Goal: Information Seeking & Learning: Find contact information

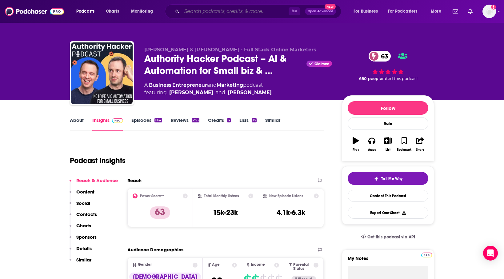
click at [196, 11] on input "Search podcasts, credits, & more..." at bounding box center [235, 11] width 107 height 10
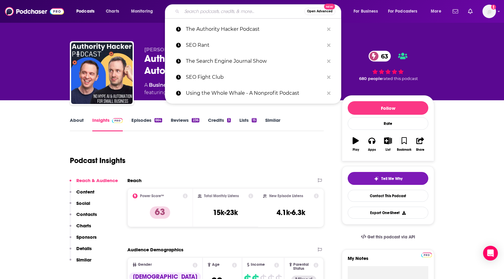
paste input "Call to Action"
type input "Call to Action"
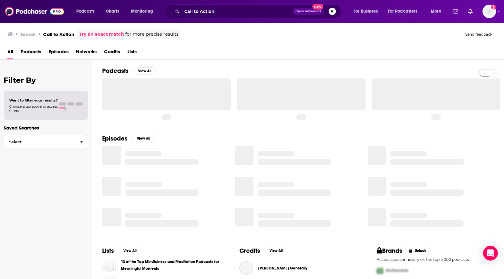
click at [34, 51] on span "Podcasts" at bounding box center [31, 53] width 21 height 13
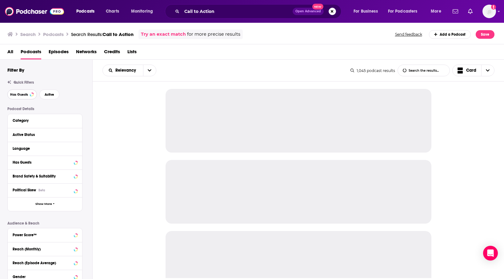
click at [21, 95] on span "Has Guests" at bounding box center [19, 94] width 18 height 3
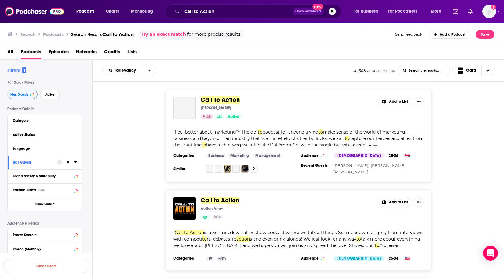
click at [43, 97] on button "Active" at bounding box center [50, 95] width 20 height 10
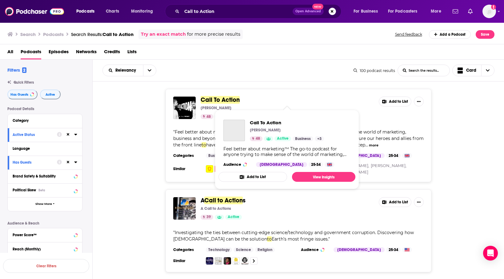
click at [228, 99] on span "Call To Action" at bounding box center [220, 100] width 39 height 8
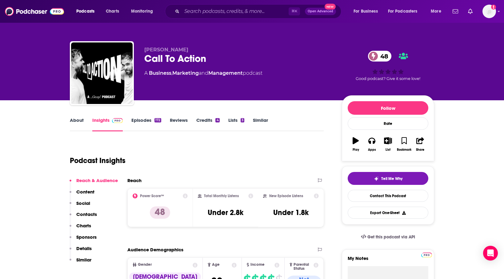
click at [211, 61] on div "Call To Action 48" at bounding box center [238, 59] width 188 height 12
drag, startPoint x: 211, startPoint y: 61, endPoint x: 140, endPoint y: 61, distance: 71.4
click at [140, 61] on div "[PERSON_NAME] Call To Action 48 A Business , Marketing and Management podcast 4…" at bounding box center [252, 74] width 364 height 66
copy div "Call To Action 48"
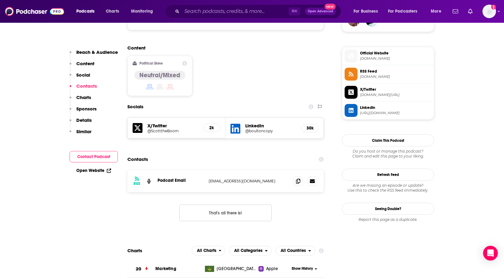
scroll to position [474, 0]
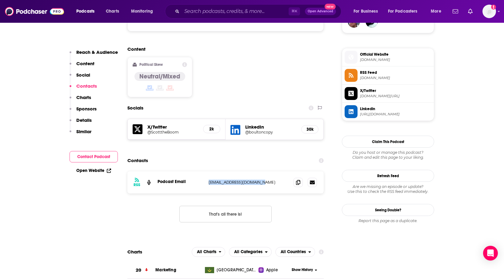
drag, startPoint x: 261, startPoint y: 146, endPoint x: 203, endPoint y: 146, distance: 58.1
click at [0, 0] on div "Podcast Email [EMAIL_ADDRESS][DOMAIN_NAME] [EMAIL_ADDRESS][DOMAIN_NAME]" at bounding box center [0, 0] width 0 height 0
copy div "[EMAIL_ADDRESS][DOMAIN_NAME]"
click at [286, 124] on h5 "LinkedIn" at bounding box center [270, 127] width 51 height 6
click at [251, 124] on h5 "LinkedIn" at bounding box center [270, 127] width 51 height 6
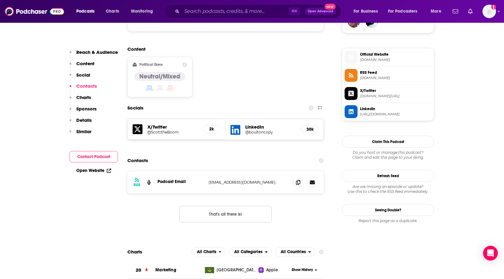
click at [254, 130] on h5 "@boultoncopy" at bounding box center [270, 132] width 51 height 5
click at [170, 130] on h5 "@ScotttheBoom" at bounding box center [172, 132] width 51 height 5
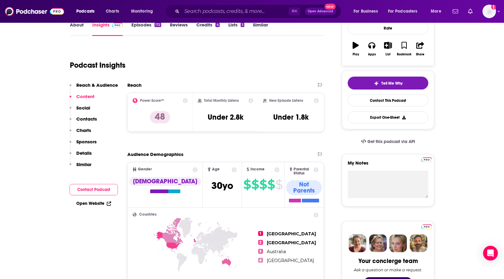
scroll to position [0, 0]
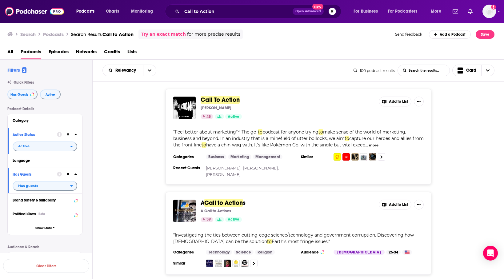
click at [226, 76] on div "Relevancy List Search Input Search the results... Card" at bounding box center [227, 71] width 251 height 12
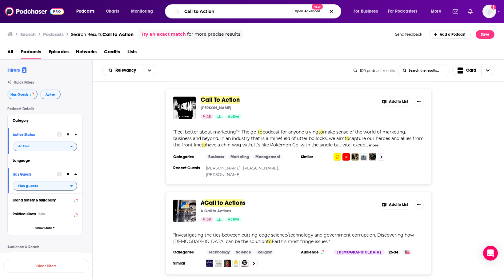
click at [205, 10] on input "Call to Action" at bounding box center [237, 11] width 110 height 10
paste input "The Digital Marketing Podcast"
type input "The Digital Marketing Podcast"
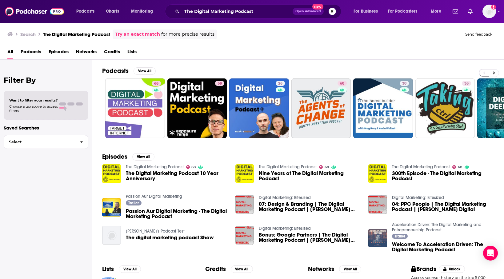
click at [38, 50] on span "Podcasts" at bounding box center [31, 53] width 21 height 13
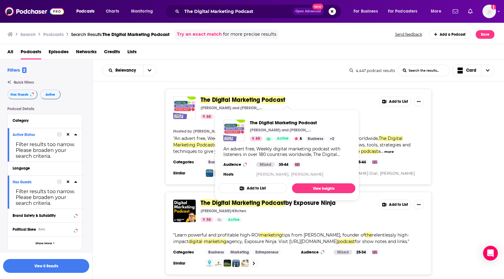
click at [231, 100] on span at bounding box center [231, 100] width 2 height 8
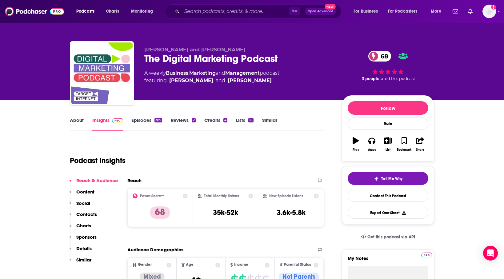
click at [288, 58] on div "The Digital Marketing Podcast 68" at bounding box center [238, 59] width 188 height 12
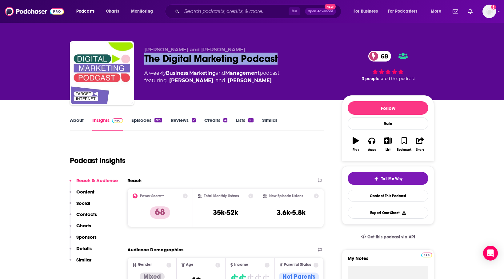
drag, startPoint x: 293, startPoint y: 58, endPoint x: 137, endPoint y: 60, distance: 155.9
click at [137, 60] on div "[PERSON_NAME] and [PERSON_NAME] The Digital Marketing Podcast 68 A weekly Busin…" at bounding box center [252, 74] width 364 height 66
copy h2 "The Digital Marketing Podcast"
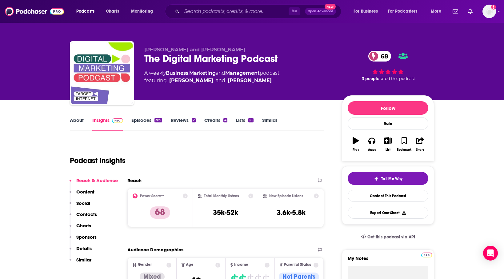
click at [214, 41] on div "[PERSON_NAME] and [PERSON_NAME] The Digital Marketing Podcast 68 A weekly Busin…" at bounding box center [251, 67] width 373 height 66
drag, startPoint x: 229, startPoint y: 49, endPoint x: 143, endPoint y: 47, distance: 86.1
click at [143, 47] on div "[PERSON_NAME] and [PERSON_NAME] The Digital Marketing Podcast 68 A weekly Busin…" at bounding box center [252, 74] width 364 height 66
copy span "[PERSON_NAME] and [PERSON_NAME]"
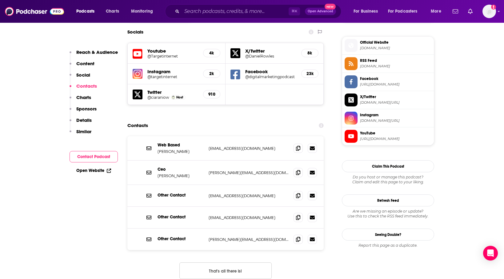
scroll to position [544, 0]
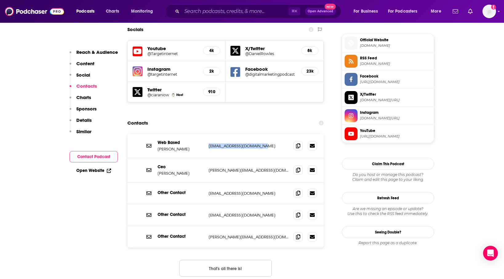
drag, startPoint x: 263, startPoint y: 113, endPoint x: 207, endPoint y: 113, distance: 56.6
click at [207, 134] on div "Web Based [PERSON_NAME] [EMAIL_ADDRESS][DOMAIN_NAME] [EMAIL_ADDRESS][DOMAIN_NAM…" at bounding box center [225, 146] width 196 height 24
copy p "[EMAIL_ADDRESS][DOMAIN_NAME]"
click at [205, 158] on div "Ceo [PERSON_NAME] [PERSON_NAME][EMAIL_ADDRESS][DOMAIN_NAME] [PERSON_NAME][EMAIL…" at bounding box center [225, 170] width 196 height 24
drag, startPoint x: 263, startPoint y: 136, endPoint x: 208, endPoint y: 137, distance: 54.8
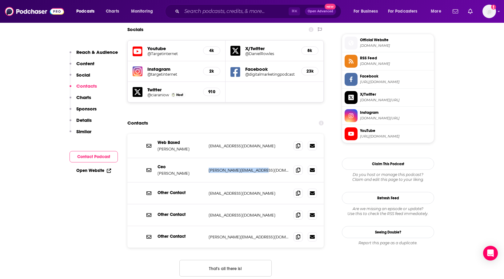
click at [208, 158] on div "Ceo [PERSON_NAME] [PERSON_NAME][EMAIL_ADDRESS][DOMAIN_NAME] [PERSON_NAME][EMAIL…" at bounding box center [225, 170] width 196 height 24
copy p "[PERSON_NAME][EMAIL_ADDRESS][DOMAIN_NAME]"
click at [211, 117] on div "Contacts" at bounding box center [225, 123] width 196 height 12
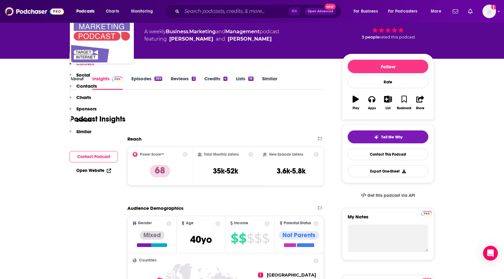
scroll to position [0, 0]
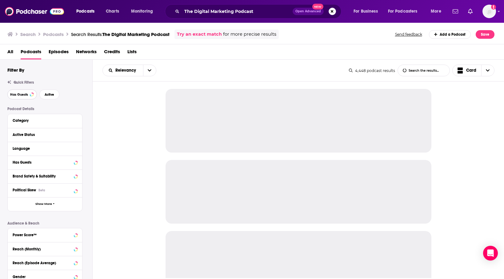
click at [26, 95] on span "Has Guests" at bounding box center [19, 94] width 18 height 3
click at [51, 95] on span "Active" at bounding box center [50, 94] width 10 height 3
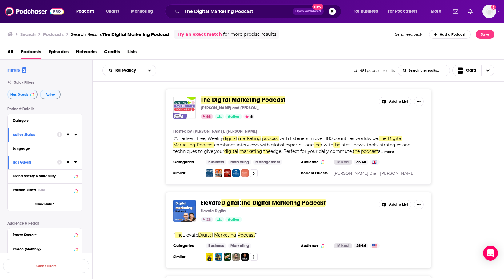
click at [233, 204] on span "Digital" at bounding box center [230, 203] width 18 height 8
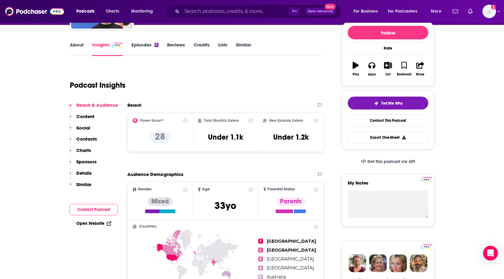
scroll to position [76, 0]
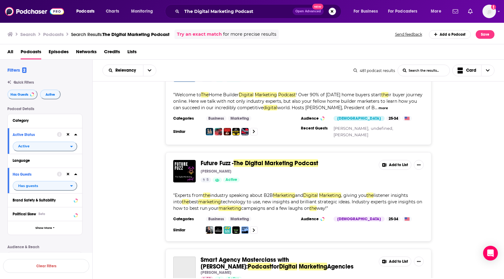
scroll to position [317, 0]
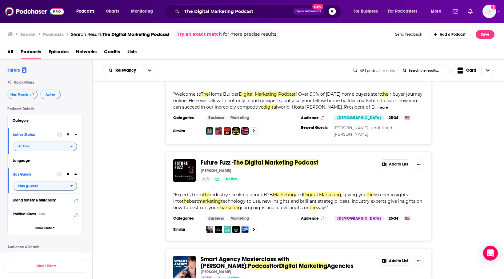
click at [210, 163] on span "Future Fuzz -" at bounding box center [217, 163] width 33 height 8
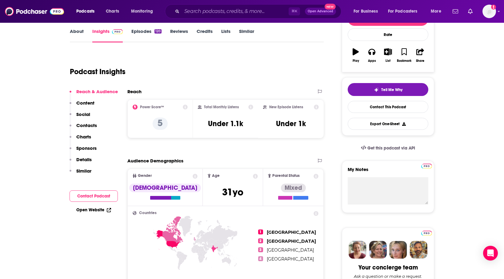
scroll to position [95, 0]
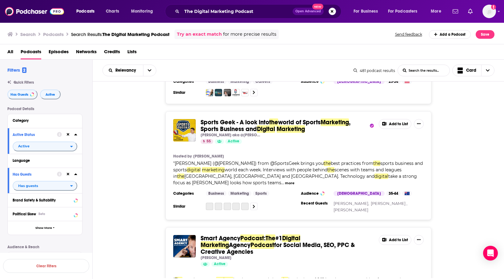
scroll to position [711, 0]
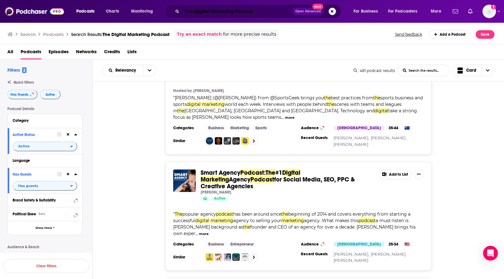
click at [235, 14] on input "The Digital Marketing Podcast" at bounding box center [237, 11] width 111 height 10
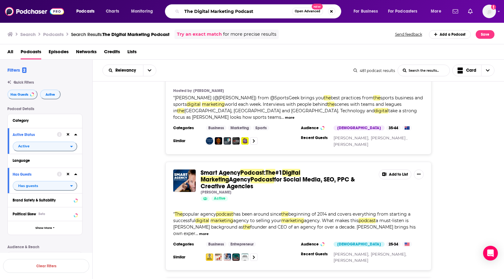
click at [235, 14] on input "The Digital Marketing Podcast" at bounding box center [237, 11] width 110 height 10
type input "SEO podcast"
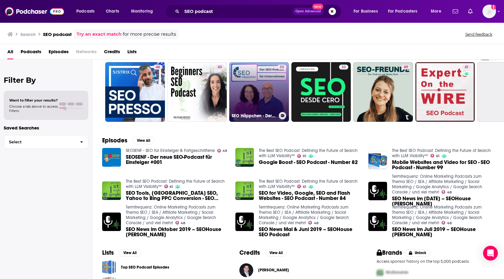
scroll to position [16, 0]
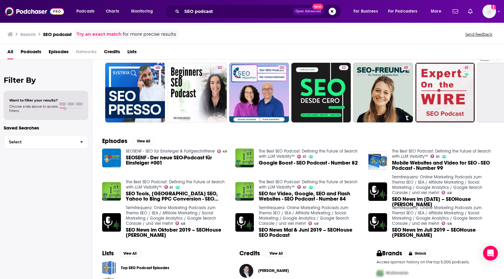
click at [39, 50] on span "Podcasts" at bounding box center [31, 53] width 21 height 13
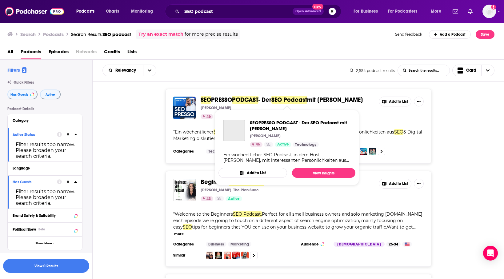
click at [220, 100] on span "PRESSO" at bounding box center [221, 100] width 21 height 8
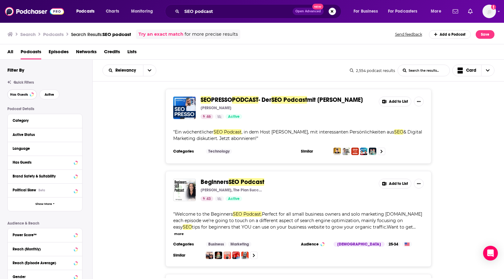
click at [16, 97] on button "Has Guests" at bounding box center [22, 95] width 30 height 10
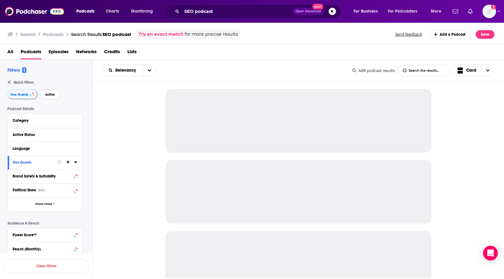
click at [46, 95] on span "Active" at bounding box center [50, 94] width 10 height 3
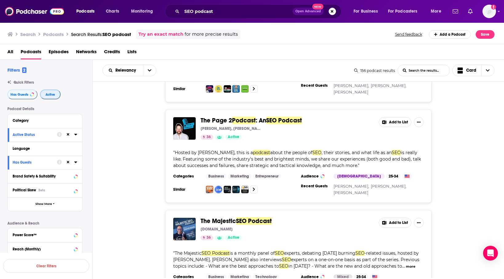
scroll to position [98, 0]
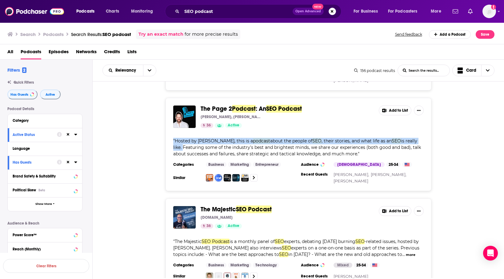
drag, startPoint x: 449, startPoint y: 139, endPoint x: 158, endPoint y: 141, distance: 290.7
click at [158, 141] on div "The Page 2 Podcast : An SEO Podcast [PERSON_NAME], [PERSON_NAME] 36 Active Add …" at bounding box center [299, 144] width 412 height 93
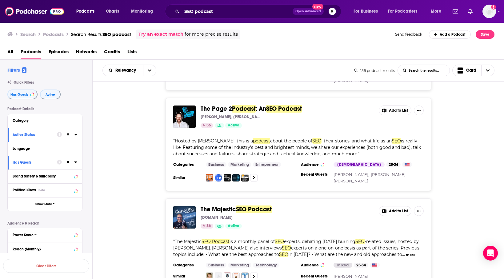
click at [140, 141] on div "The Page 2 Podcast : An SEO Podcast [PERSON_NAME], [PERSON_NAME] 36 Active Add …" at bounding box center [299, 144] width 412 height 93
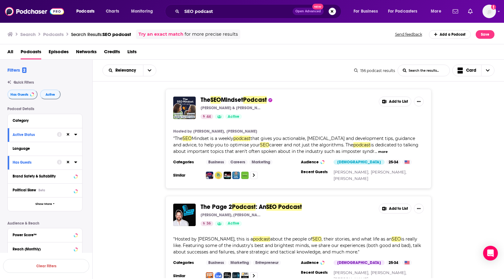
click at [457, 154] on div "The SEO Mindset Podcast [PERSON_NAME] & [PERSON_NAME] 44 Active Add to List Hos…" at bounding box center [299, 139] width 412 height 100
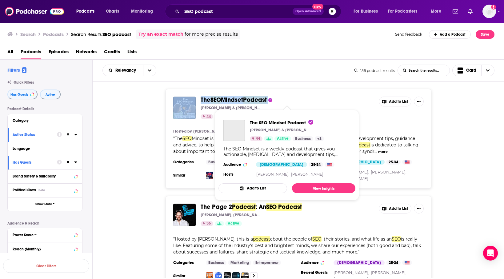
drag, startPoint x: 300, startPoint y: 100, endPoint x: 175, endPoint y: 99, distance: 125.2
click at [175, 99] on div "The SEO Mindset Podcast [PERSON_NAME] & [PERSON_NAME] 44 Active Add to List" at bounding box center [298, 108] width 250 height 22
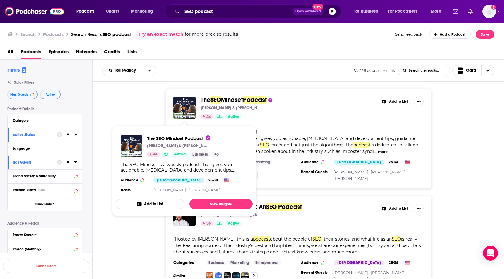
click at [136, 100] on div "The SEO Mindset Podcast [PERSON_NAME] & [PERSON_NAME] 44 Active Add to List Hos…" at bounding box center [299, 139] width 412 height 100
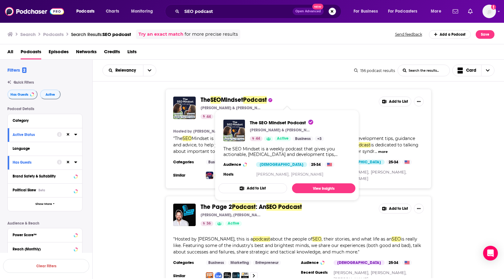
click at [216, 101] on span "SEO" at bounding box center [215, 100] width 10 height 8
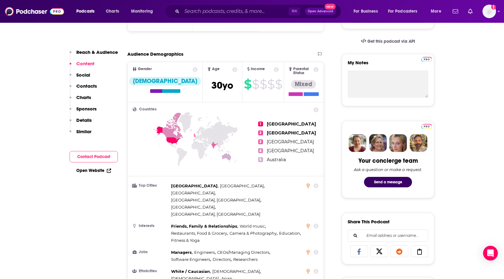
scroll to position [190, 0]
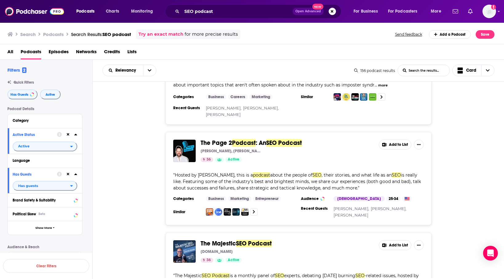
scroll to position [71, 0]
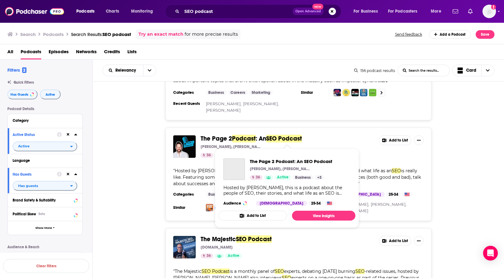
click at [250, 137] on span "Podcast" at bounding box center [244, 139] width 24 height 8
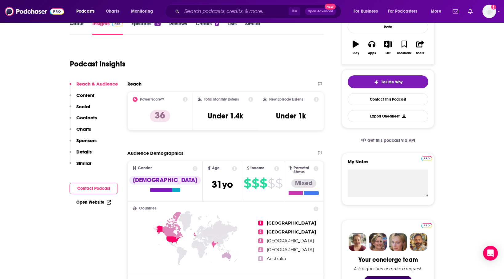
scroll to position [98, 0]
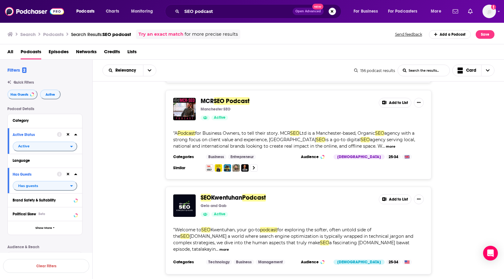
scroll to position [737, 0]
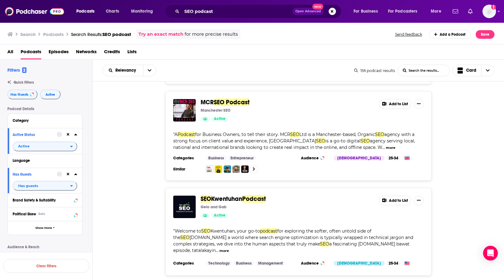
click at [242, 195] on span "Kwentuhan" at bounding box center [226, 199] width 31 height 8
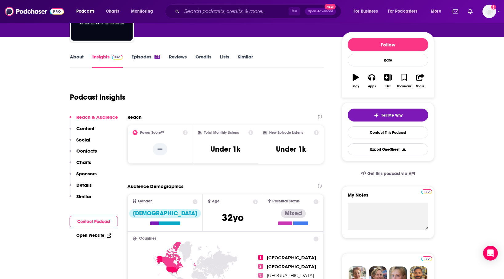
scroll to position [68, 0]
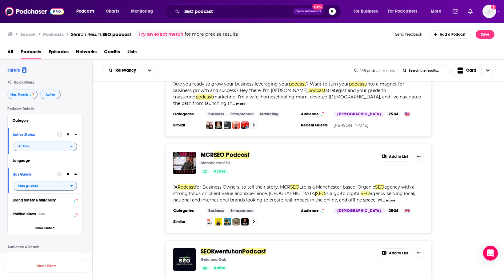
scroll to position [684, 0]
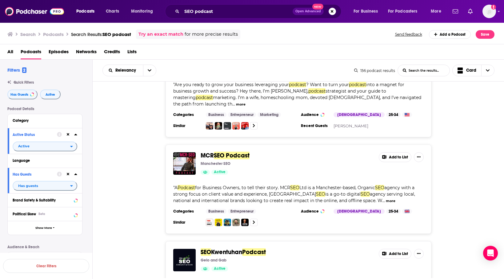
click at [235, 152] on span "SEO Podcast" at bounding box center [232, 156] width 36 height 8
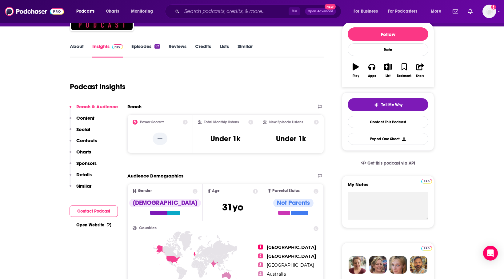
scroll to position [105, 0]
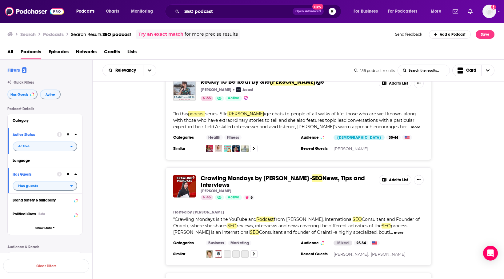
scroll to position [1776, 0]
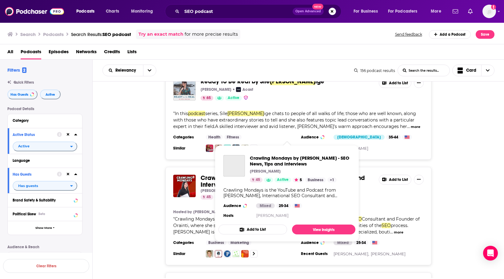
click at [272, 174] on span "Crawling Mondays by [PERSON_NAME] -" at bounding box center [256, 178] width 111 height 8
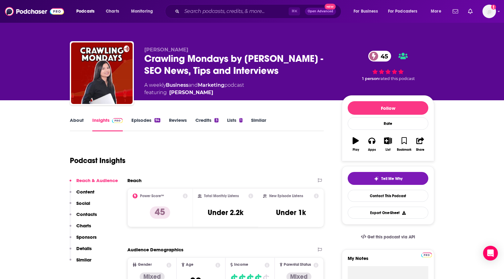
scroll to position [45, 0]
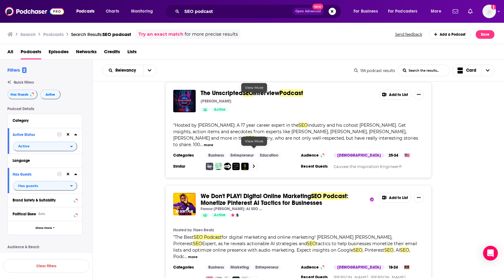
scroll to position [1325, 0]
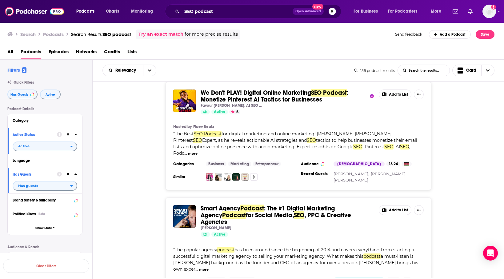
click at [246, 205] on span "Podcast" at bounding box center [252, 209] width 24 height 8
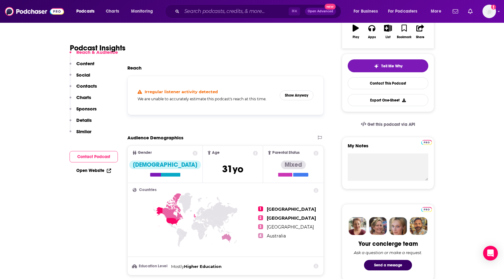
scroll to position [112, 0]
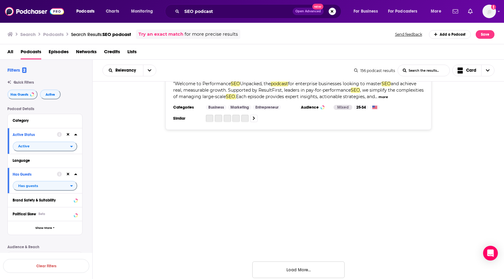
scroll to position [2330, 0]
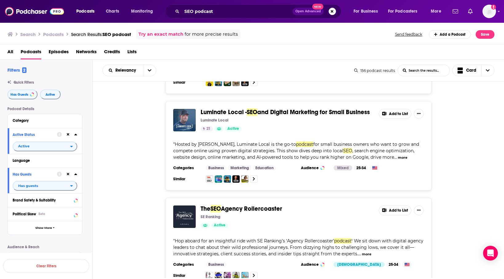
click at [254, 205] on span "Agency Rollercoaster" at bounding box center [251, 209] width 61 height 8
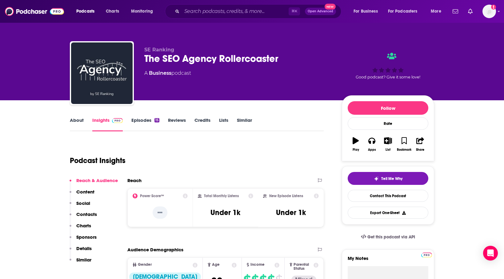
scroll to position [11, 0]
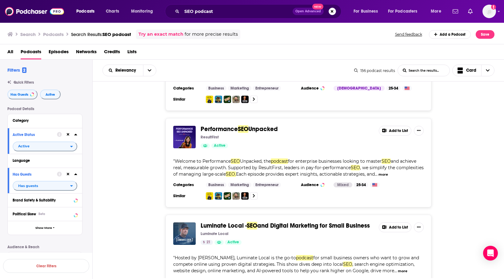
scroll to position [2319, 0]
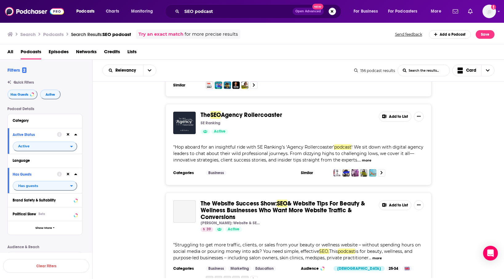
scroll to position [2426, 0]
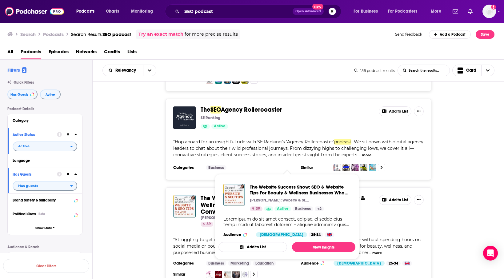
click at [252, 194] on span "& Website Tips For Beauty & Wellness Businesses Who Want More Website Traffic &…" at bounding box center [283, 204] width 164 height 21
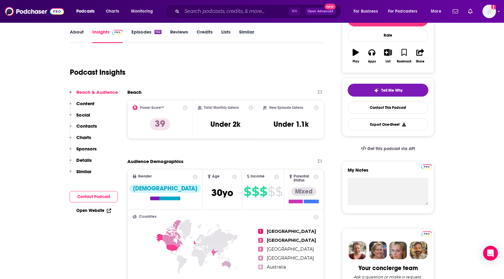
scroll to position [88, 0]
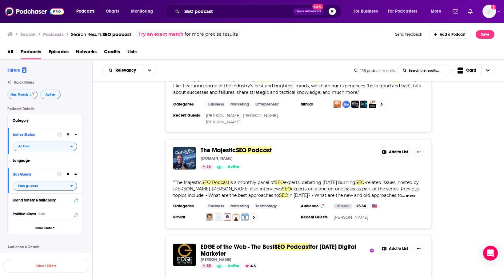
scroll to position [168, 0]
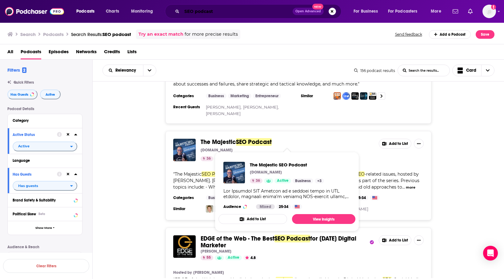
click at [214, 12] on input "SEO podcast" at bounding box center [237, 11] width 111 height 10
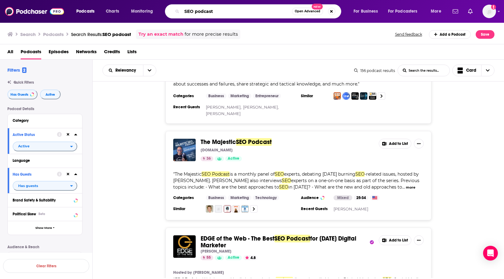
click at [214, 12] on input "SEO podcast" at bounding box center [237, 11] width 110 height 10
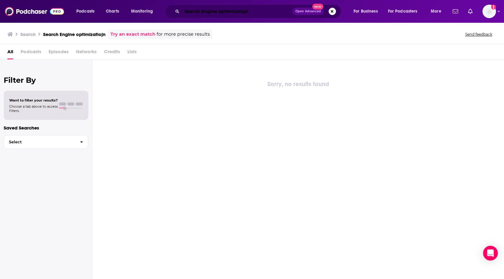
click at [245, 11] on input "Search Engine optimizatiojn" at bounding box center [237, 11] width 111 height 10
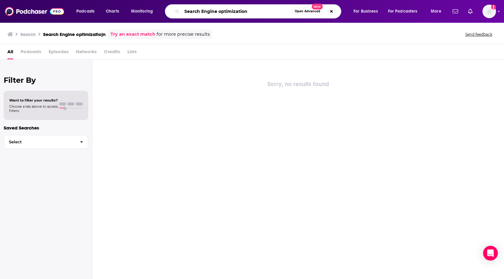
type input "Search Engine optimization"
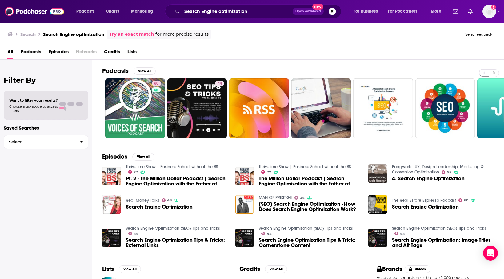
click at [31, 51] on span "Podcasts" at bounding box center [31, 53] width 21 height 13
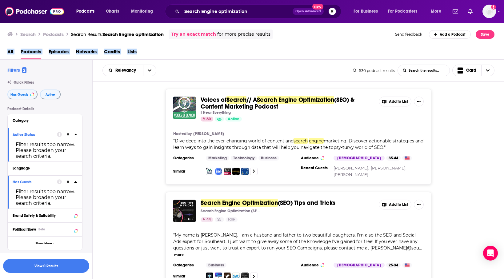
drag, startPoint x: 148, startPoint y: 50, endPoint x: 0, endPoint y: 50, distance: 148.6
click at [0, 50] on div "All Podcasts Episodes Networks Credits Lists" at bounding box center [252, 51] width 504 height 15
click at [105, 121] on div "Voices of Search // A Search Engine Optimization (SEO) & Content Marketing Podc…" at bounding box center [299, 137] width 412 height 96
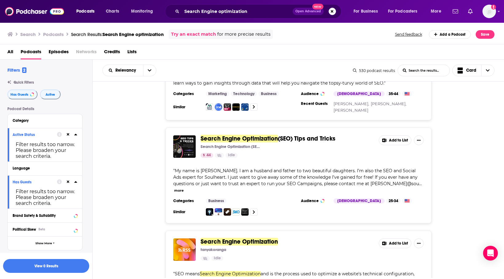
scroll to position [64, 0]
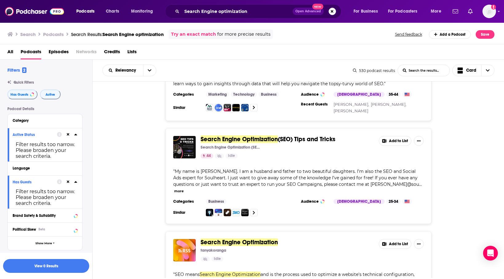
click at [227, 140] on span "Search Engine Optimization" at bounding box center [239, 139] width 77 height 8
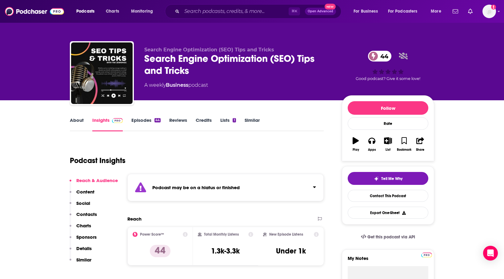
scroll to position [57, 0]
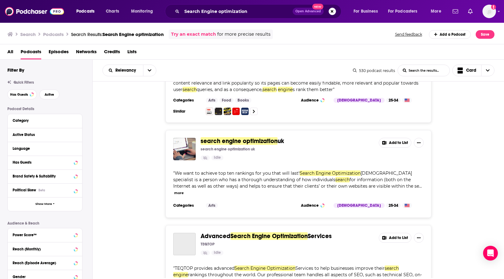
scroll to position [255, 0]
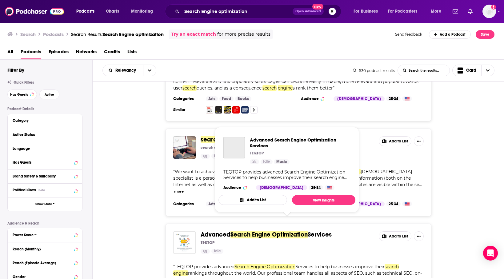
click at [230, 231] on span "Advanced" at bounding box center [216, 235] width 30 height 8
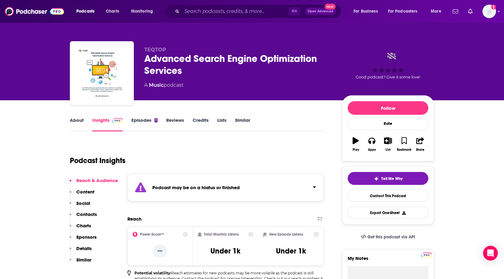
scroll to position [49, 0]
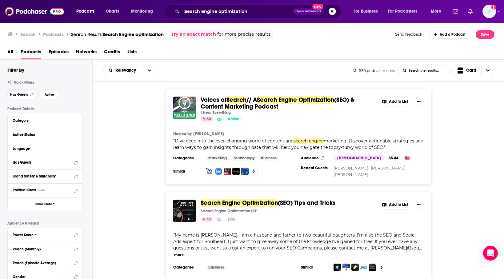
click at [256, 99] on span "// A" at bounding box center [251, 100] width 10 height 8
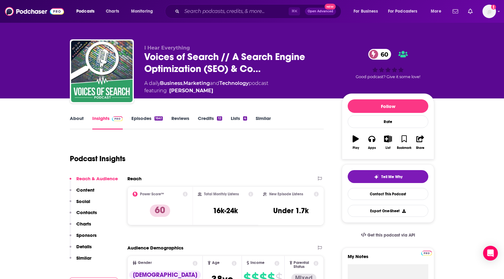
scroll to position [1, 0]
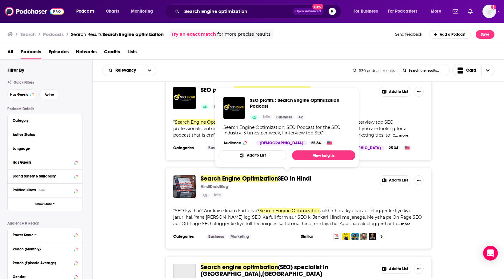
scroll to position [1053, 0]
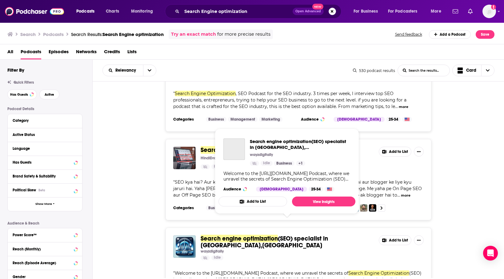
click at [249, 235] on span "Search engine optimization" at bounding box center [239, 239] width 77 height 8
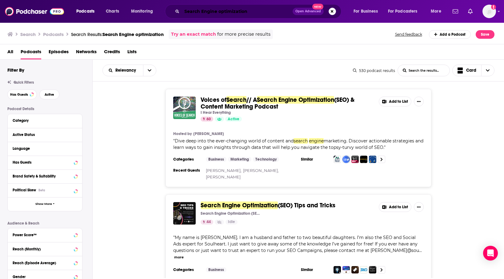
click at [201, 11] on input "Search Engine optimization" at bounding box center [237, 11] width 111 height 10
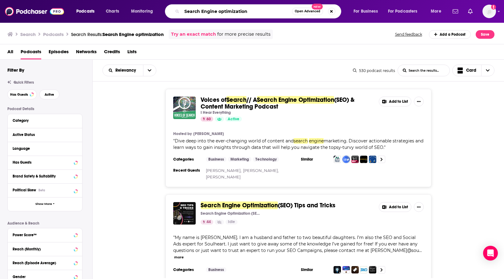
click at [223, 8] on input "Search Engine optimization" at bounding box center [237, 11] width 110 height 10
paste input "The Revenue Growth Podcast"
type input "The Revenue Growth Podcast"
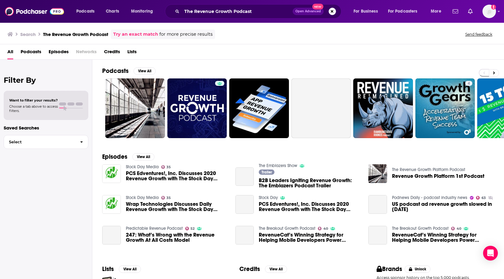
click at [31, 53] on span "Podcasts" at bounding box center [31, 53] width 21 height 13
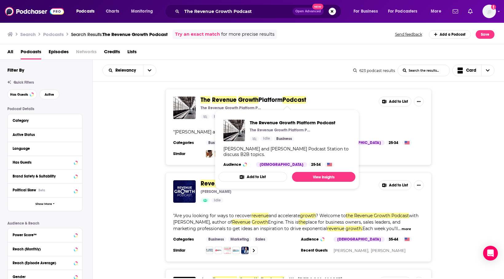
click at [229, 100] on span "Revenue" at bounding box center [224, 100] width 25 height 8
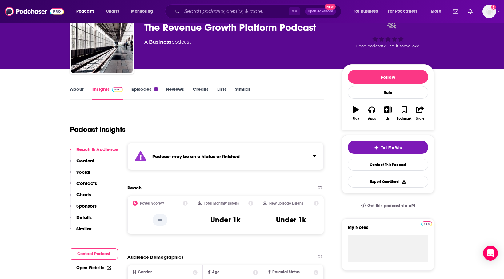
scroll to position [31, 0]
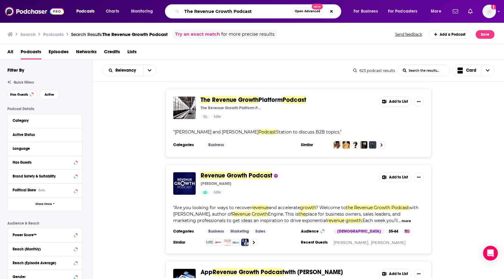
click at [212, 13] on input "The Revenue Growth Podcast" at bounding box center [237, 11] width 110 height 10
paste input "Marketing Against the Grain"
type input "Marketing Against the Grain"
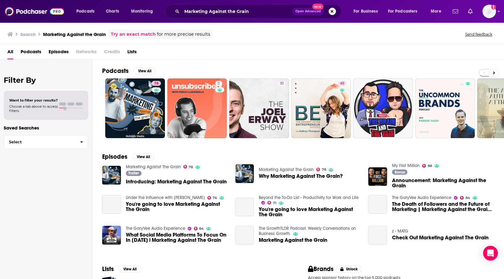
click at [35, 53] on span "Podcasts" at bounding box center [31, 53] width 21 height 13
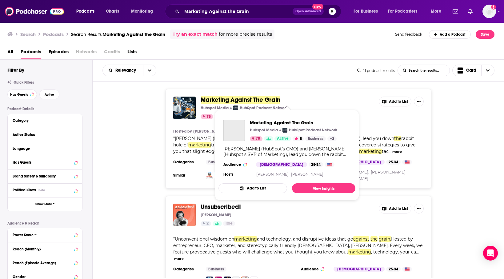
click at [215, 98] on span "Marketing Against The Grain" at bounding box center [241, 100] width 80 height 8
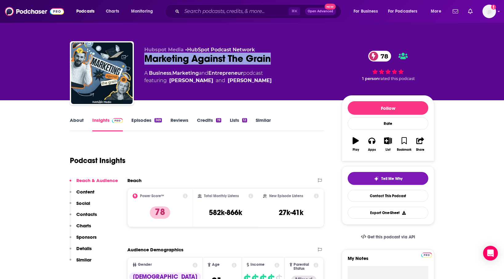
drag, startPoint x: 280, startPoint y: 59, endPoint x: 137, endPoint y: 59, distance: 142.7
click at [137, 59] on div "Hubspot Media • HubSpot Podcast Network Marketing Against The Grain 78 A Busine…" at bounding box center [252, 74] width 364 height 66
copy h2 "Marketing Against The Grain"
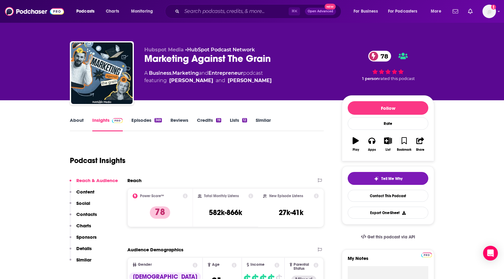
click at [218, 149] on div "Podcast Insights" at bounding box center [194, 156] width 249 height 31
click at [229, 195] on h2 "Total Monthly Listens" at bounding box center [221, 196] width 35 height 4
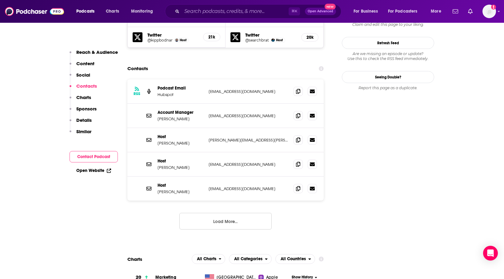
scroll to position [583, 0]
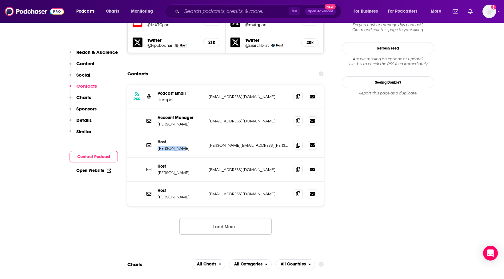
drag, startPoint x: 185, startPoint y: 119, endPoint x: 157, endPoint y: 119, distance: 27.7
click at [157, 133] on div "Host Kipp Bodnar [EMAIL_ADDRESS][PERSON_NAME][DOMAIN_NAME] [PERSON_NAME][DOMAIN…" at bounding box center [225, 145] width 196 height 24
copy p "[PERSON_NAME]"
click at [193, 182] on div "Host [PERSON_NAME] [EMAIL_ADDRESS][DOMAIN_NAME] [EMAIL_ADDRESS][DOMAIN_NAME]" at bounding box center [225, 194] width 196 height 24
drag, startPoint x: 192, startPoint y: 145, endPoint x: 157, endPoint y: 145, distance: 35.1
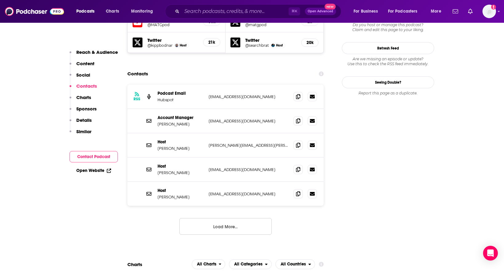
click at [157, 157] on div "Host [PERSON_NAME] [EMAIL_ADDRESS][DOMAIN_NAME] [EMAIL_ADDRESS][DOMAIN_NAME]" at bounding box center [225, 169] width 196 height 24
copy p "[PERSON_NAME]"
drag, startPoint x: 254, startPoint y: 90, endPoint x: 206, endPoint y: 90, distance: 48.6
click at [206, 109] on div "Account Manager [PERSON_NAME] [PERSON_NAME][EMAIL_ADDRESS][DOMAIN_NAME] [PERSON…" at bounding box center [225, 121] width 196 height 24
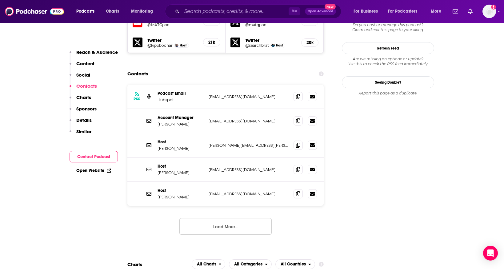
click at [262, 133] on div "Host Kipp Bodnar [EMAIL_ADDRESS][PERSON_NAME][DOMAIN_NAME] [PERSON_NAME][DOMAIN…" at bounding box center [225, 145] width 196 height 24
drag, startPoint x: 250, startPoint y: 115, endPoint x: 205, endPoint y: 115, distance: 45.5
click at [205, 133] on div "Host Kipp Bodnar [EMAIL_ADDRESS][PERSON_NAME][DOMAIN_NAME] [PERSON_NAME][DOMAIN…" at bounding box center [225, 145] width 196 height 24
click at [268, 143] on p "[PERSON_NAME][EMAIL_ADDRESS][PERSON_NAME][DOMAIN_NAME]" at bounding box center [249, 145] width 80 height 5
drag, startPoint x: 257, startPoint y: 115, endPoint x: 207, endPoint y: 115, distance: 49.5
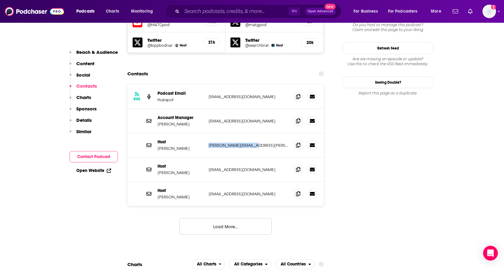
click at [207, 133] on div "Host Kipp Bodnar [EMAIL_ADDRESS][PERSON_NAME][DOMAIN_NAME] [PERSON_NAME][DOMAIN…" at bounding box center [225, 145] width 196 height 24
copy p "[PERSON_NAME][EMAIL_ADDRESS][PERSON_NAME][DOMAIN_NAME]"
drag, startPoint x: 266, startPoint y: 144, endPoint x: 216, endPoint y: 143, distance: 49.8
click at [216, 157] on div "Host [PERSON_NAME] [EMAIL_ADDRESS][DOMAIN_NAME] [EMAIL_ADDRESS][DOMAIN_NAME]" at bounding box center [225, 169] width 196 height 24
drag, startPoint x: 267, startPoint y: 141, endPoint x: 207, endPoint y: 141, distance: 59.7
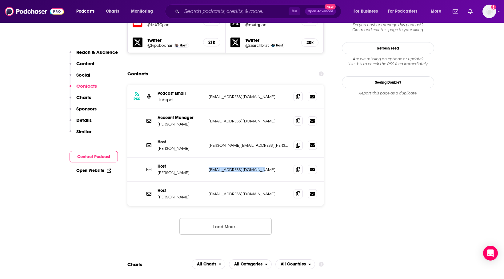
click at [207, 157] on div "Host [PERSON_NAME] [EMAIL_ADDRESS][DOMAIN_NAME] [EMAIL_ADDRESS][DOMAIN_NAME]" at bounding box center [225, 169] width 196 height 24
click at [313, 194] on div "RSS Podcast Email Hubspot [EMAIL_ADDRESS][DOMAIN_NAME] [EMAIL_ADDRESS][DOMAIN_N…" at bounding box center [225, 165] width 196 height 160
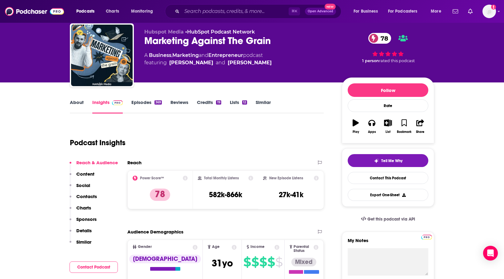
scroll to position [0, 0]
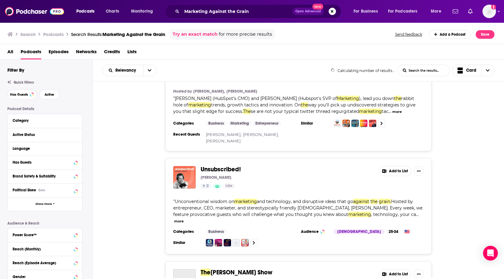
scroll to position [41, 0]
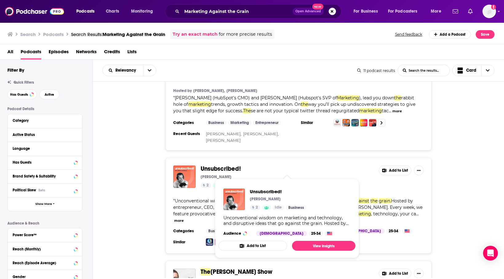
click at [231, 169] on span "Unsubscribed!" at bounding box center [221, 169] width 40 height 8
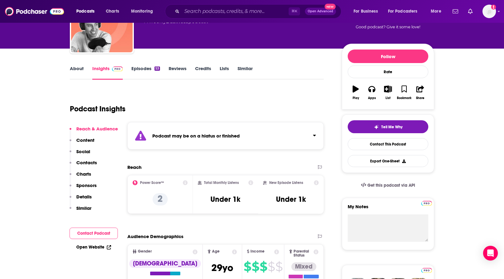
scroll to position [62, 0]
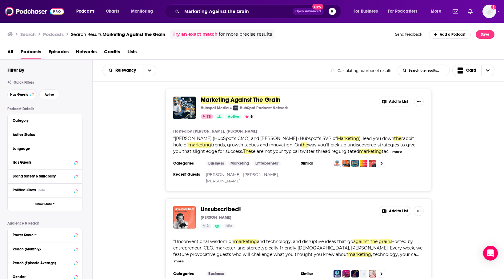
click at [29, 103] on div "Filter By Quick Filters Has Guests Active Podcast Details Category Active Statu…" at bounding box center [49, 201] width 85 height 268
click at [22, 96] on span "Has Guests" at bounding box center [19, 94] width 18 height 3
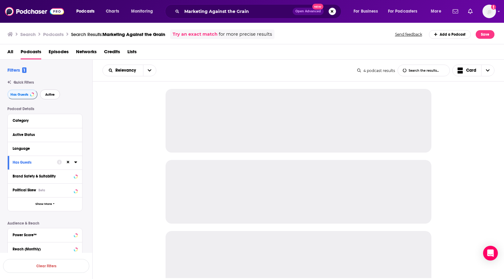
click at [50, 96] on span "Active" at bounding box center [50, 94] width 10 height 3
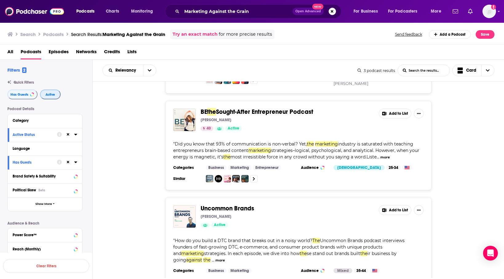
scroll to position [142, 0]
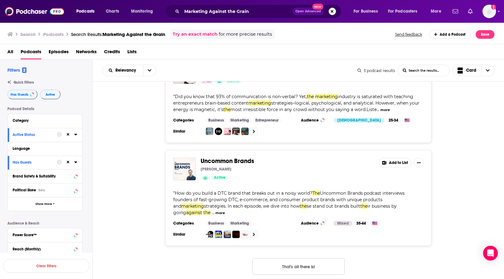
click at [235, 161] on span "Uncommon Brands" at bounding box center [228, 161] width 54 height 8
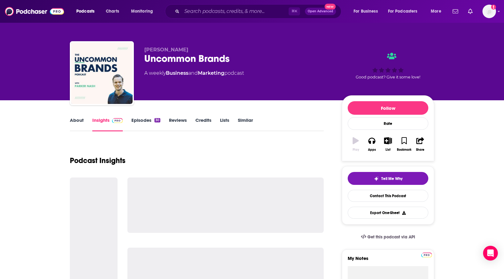
scroll to position [84, 0]
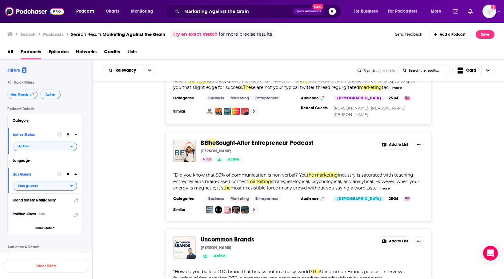
scroll to position [134, 0]
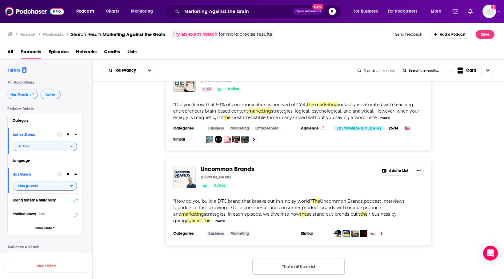
click at [293, 260] on button "That's all there is!" at bounding box center [298, 266] width 92 height 17
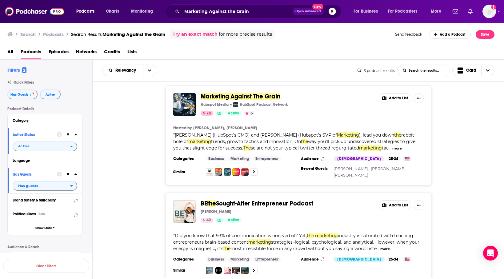
scroll to position [4, 0]
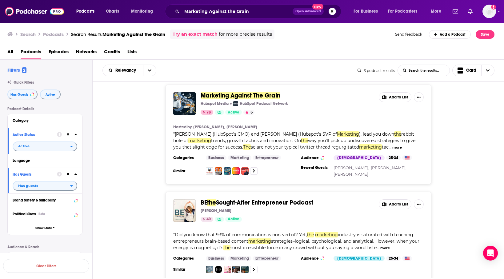
click at [103, 164] on div "Marketing Against The Grain Hubspot Media HubSpot Podcast Network 78 Active 5 A…" at bounding box center [299, 135] width 412 height 100
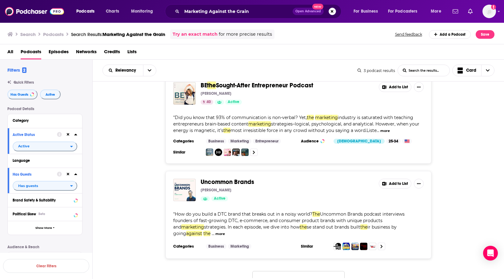
scroll to position [134, 0]
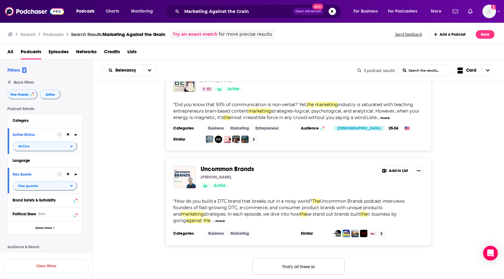
click at [283, 261] on button "That's all there is!" at bounding box center [298, 266] width 92 height 17
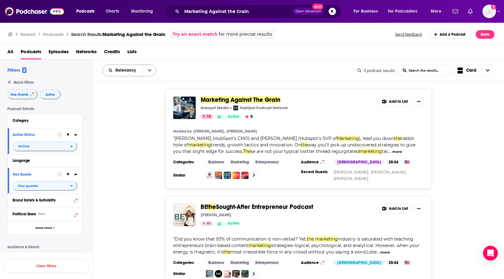
click at [146, 71] on button "open menu" at bounding box center [149, 70] width 13 height 11
click at [168, 61] on div "Relevancy Relevancy By Rating Trending New Power Score List Search Input Search…" at bounding box center [299, 71] width 412 height 22
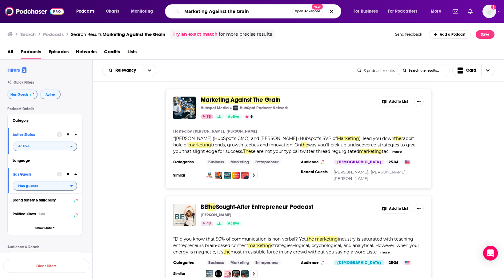
drag, startPoint x: 258, startPoint y: 11, endPoint x: 183, endPoint y: 8, distance: 75.7
click at [183, 8] on input "Marketing Against the Grain" at bounding box center [237, 11] width 110 height 10
paste input "The Revenue Growth Podcast"
type input "The Revenue Growth Podcast"
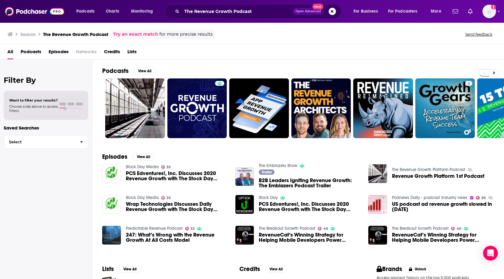
click at [32, 54] on span "Podcasts" at bounding box center [31, 53] width 21 height 13
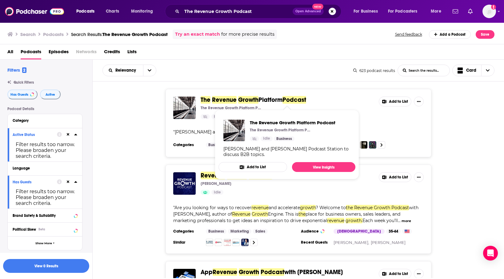
click at [249, 101] on span "Growth" at bounding box center [248, 100] width 20 height 8
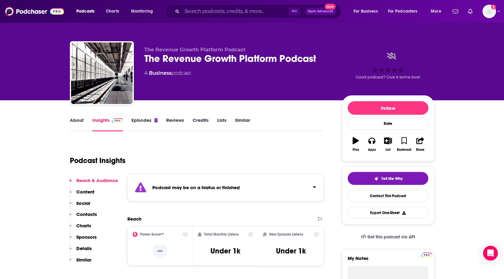
scroll to position [36, 0]
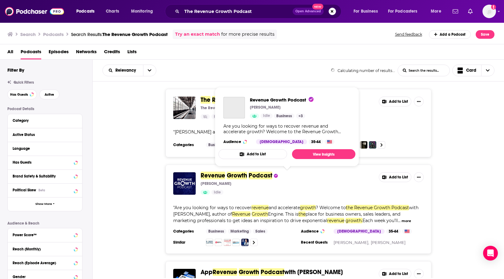
click at [224, 176] on span "Revenue" at bounding box center [213, 176] width 25 height 8
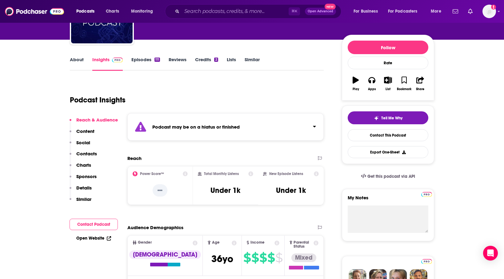
scroll to position [60, 0]
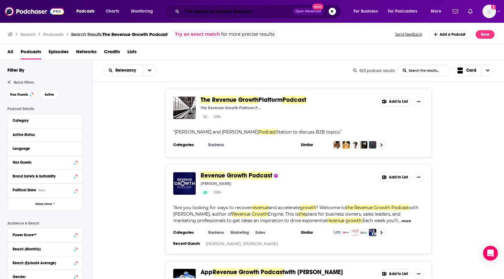
click at [203, 11] on input "The Revenue Growth Podcast" at bounding box center [237, 11] width 111 height 10
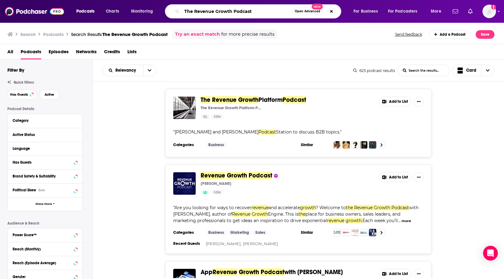
click at [203, 11] on input "The Revenue Growth Podcast" at bounding box center [237, 11] width 110 height 10
paste input "Demand Gen Visionaries"
type input "Demand Gen Visionaries"
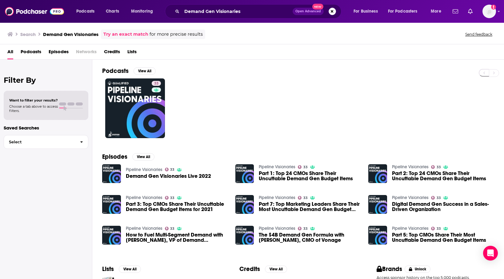
click at [36, 50] on span "Podcasts" at bounding box center [31, 53] width 21 height 13
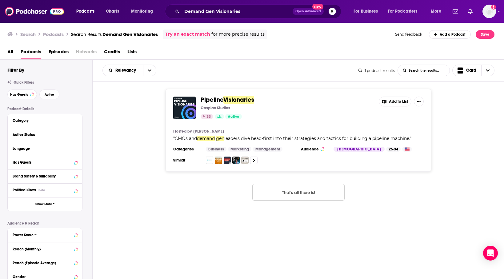
click at [214, 100] on span "Pipeline" at bounding box center [212, 100] width 23 height 8
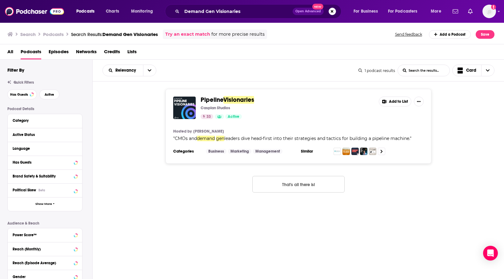
click at [209, 6] on div "Demand Gen Visionaries Open Advanced New" at bounding box center [253, 11] width 176 height 14
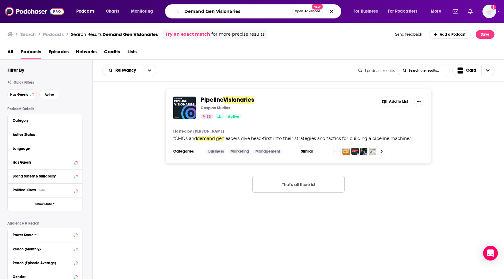
click at [209, 12] on input "Demand Gen Visionaries" at bounding box center [237, 11] width 110 height 10
paste input "The Advanced Selling Podcast"
type input "The Advanced Selling Podcast"
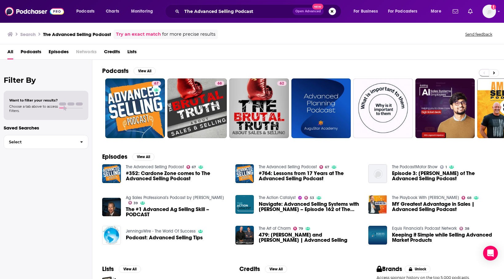
click at [32, 53] on span "Podcasts" at bounding box center [31, 53] width 21 height 13
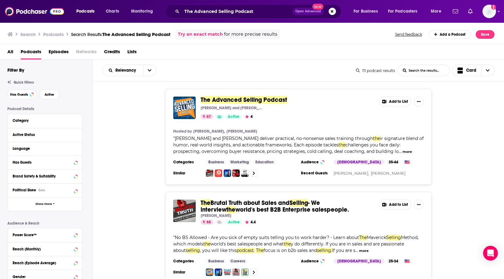
click at [204, 101] on span "The Advanced Selling Podcast" at bounding box center [244, 100] width 86 height 8
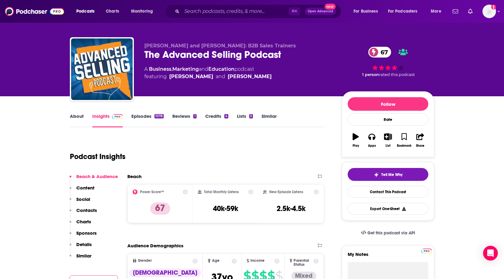
scroll to position [2, 0]
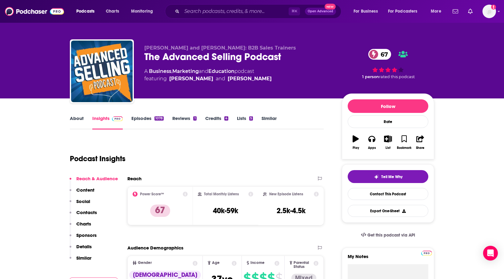
click at [276, 87] on div "[PERSON_NAME] and [PERSON_NAME]: B2B Sales Trainers The Advanced Selling Podcas…" at bounding box center [238, 69] width 188 height 49
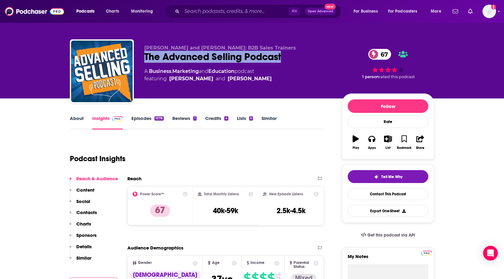
drag, startPoint x: 294, startPoint y: 59, endPoint x: 146, endPoint y: 60, distance: 148.3
click at [146, 60] on div "The Advanced Selling Podcast 67" at bounding box center [238, 57] width 188 height 12
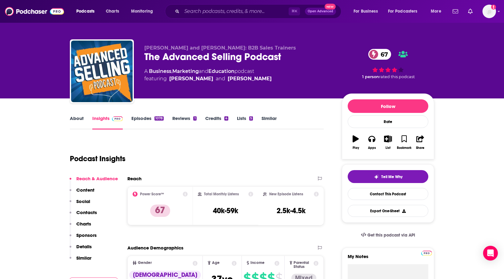
click at [234, 155] on div "Podcast Insights" at bounding box center [194, 154] width 249 height 31
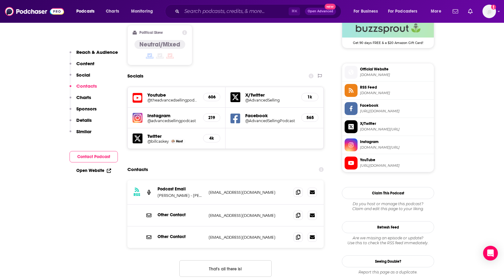
scroll to position [516, 0]
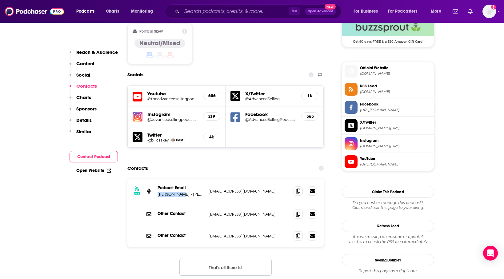
drag, startPoint x: 155, startPoint y: 156, endPoint x: 177, endPoint y: 156, distance: 21.8
click at [177, 179] on div "RSS Podcast Email [PERSON_NAME] - [PERSON_NAME] [EMAIL_ADDRESS][DOMAIN_NAME] [E…" at bounding box center [225, 191] width 196 height 24
drag, startPoint x: 275, startPoint y: 154, endPoint x: 209, endPoint y: 154, distance: 65.8
click at [209, 189] on p "[EMAIL_ADDRESS][DOMAIN_NAME]" at bounding box center [249, 191] width 80 height 5
drag, startPoint x: 283, startPoint y: 178, endPoint x: 207, endPoint y: 177, distance: 76.6
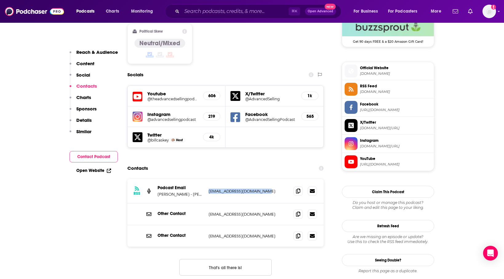
click at [207, 203] on div "Other Contact [EMAIL_ADDRESS][DOMAIN_NAME] [EMAIL_ADDRESS][DOMAIN_NAME]" at bounding box center [225, 214] width 196 height 22
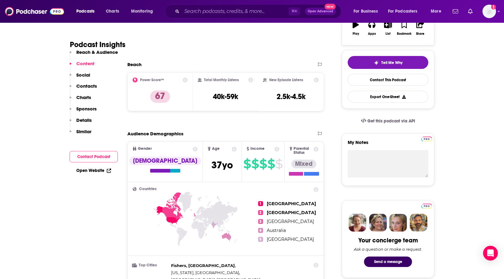
scroll to position [86, 0]
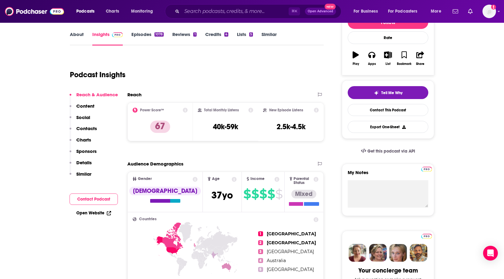
click at [197, 67] on div "Podcast Insights" at bounding box center [194, 70] width 249 height 31
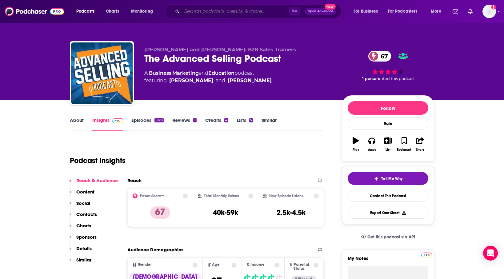
click at [198, 10] on input "Search podcasts, credits, & more..." at bounding box center [235, 11] width 107 height 10
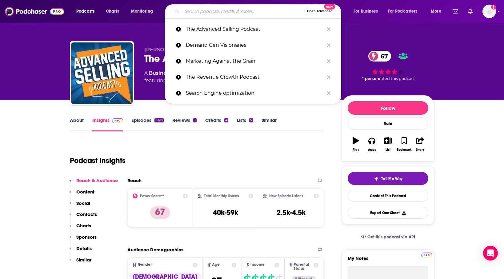
paste input "Everyone Hates Marketers"
type input "Everyone Hates Marketers"
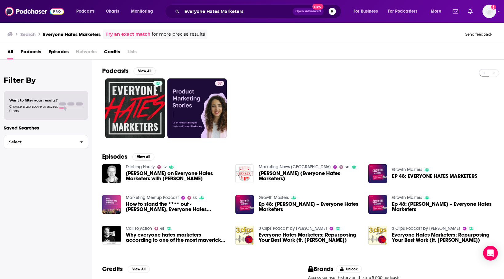
click at [36, 51] on span "Podcasts" at bounding box center [31, 53] width 21 height 13
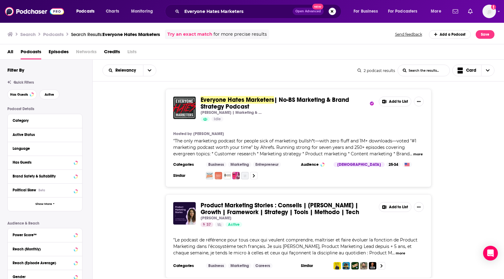
click at [205, 99] on span "Everyone Hates Marketers" at bounding box center [238, 100] width 74 height 8
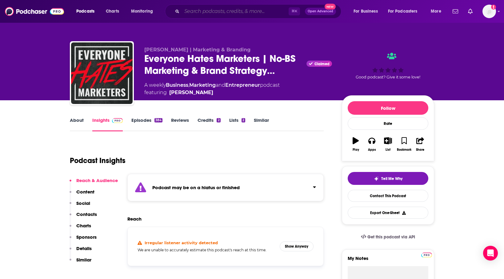
click at [210, 14] on input "Search podcasts, credits, & more..." at bounding box center [235, 11] width 107 height 10
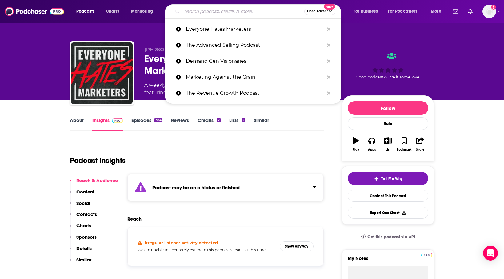
paste input "The B2B Revenue Executive Experience"
type input "The B2B Revenue Executive Experience"
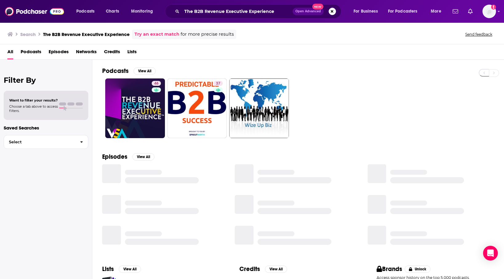
click at [30, 49] on span "Podcasts" at bounding box center [31, 53] width 21 height 13
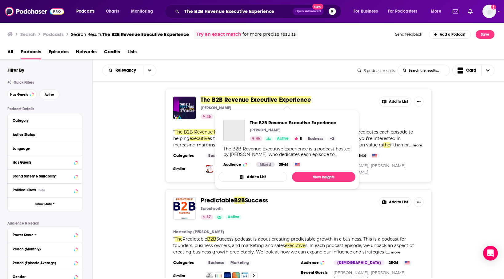
click at [216, 102] on span "The B2B Revenue Executive Experience" at bounding box center [256, 100] width 110 height 8
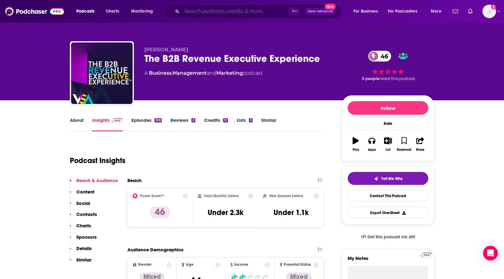
click at [205, 11] on input "Search podcasts, credits, & more..." at bounding box center [235, 11] width 107 height 10
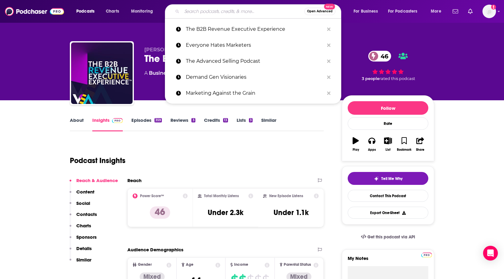
paste input "Masters in Marketing"
type input "Masters in Marketing"
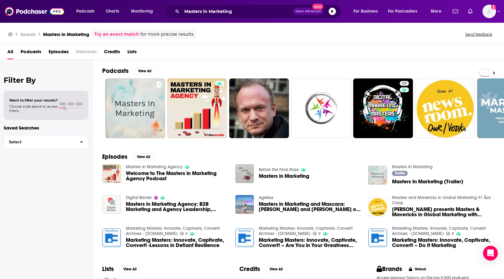
click at [31, 54] on span "Podcasts" at bounding box center [31, 53] width 21 height 13
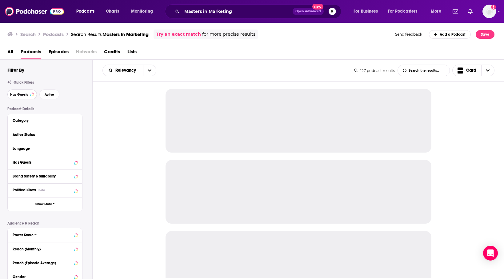
click at [26, 95] on span "Has Guests" at bounding box center [19, 94] width 18 height 3
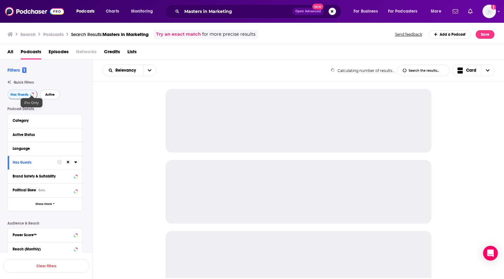
click at [43, 94] on button "Active" at bounding box center [50, 95] width 20 height 10
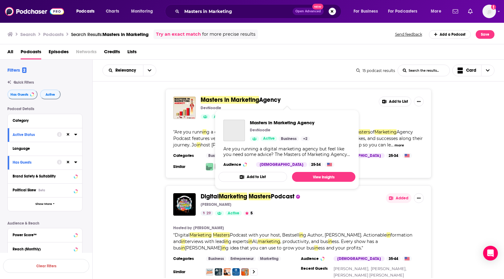
click at [214, 99] on span "Masters in Marketing" at bounding box center [230, 100] width 58 height 8
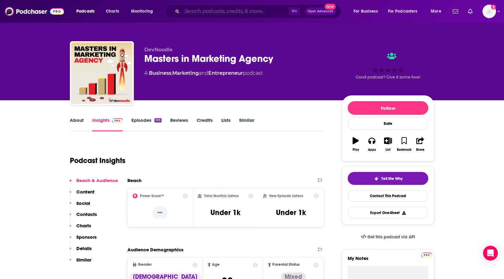
click at [201, 11] on input "Search podcasts, credits, & more..." at bounding box center [235, 11] width 107 height 10
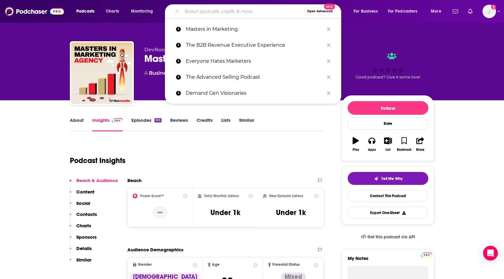
paste input "The Growth Show"
type input "The Growth Show"
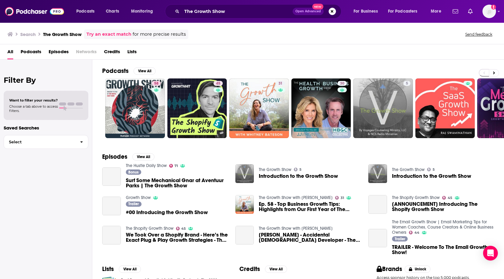
click at [37, 50] on span "Podcasts" at bounding box center [31, 53] width 21 height 13
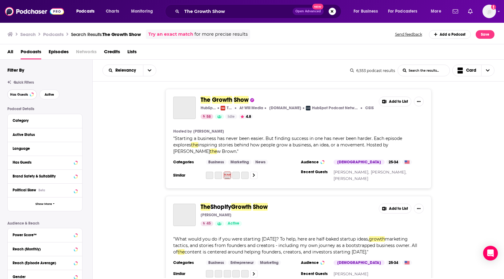
click at [33, 97] on button "Has Guests" at bounding box center [22, 95] width 30 height 10
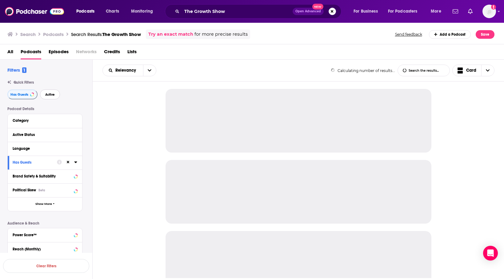
click at [47, 96] on span "Active" at bounding box center [50, 94] width 10 height 3
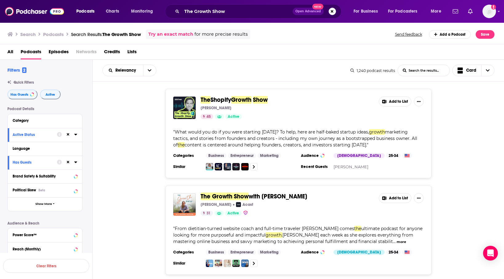
click at [214, 100] on span "Shopify" at bounding box center [220, 100] width 21 height 8
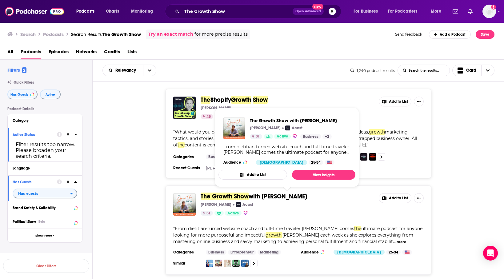
click at [232, 193] on span "The Growth Show" at bounding box center [225, 197] width 48 height 8
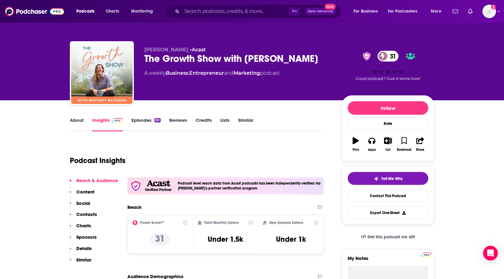
scroll to position [65, 0]
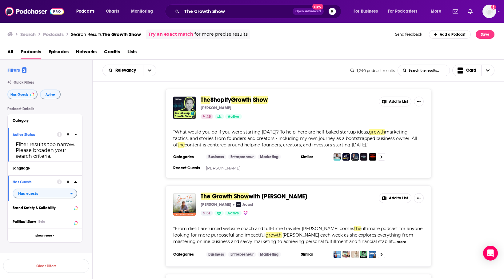
click at [200, 17] on div "The Growth Show Open Advanced New" at bounding box center [253, 11] width 176 height 14
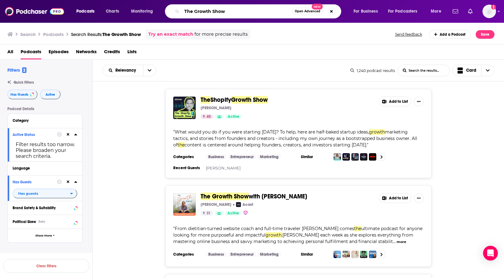
click at [198, 13] on input "The Growth Show" at bounding box center [237, 11] width 110 height 10
paste input "Marketing Companion"
type input "The Marketing Companion"
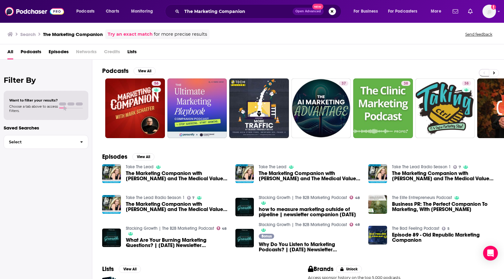
click at [35, 50] on span "Podcasts" at bounding box center [31, 53] width 21 height 13
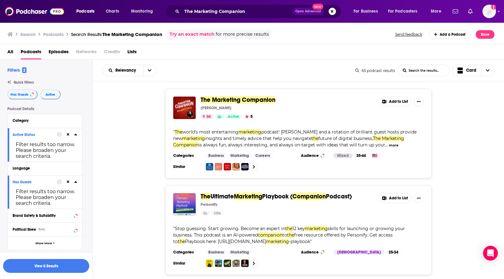
click at [232, 100] on span "The Marketing Companion" at bounding box center [238, 100] width 75 height 8
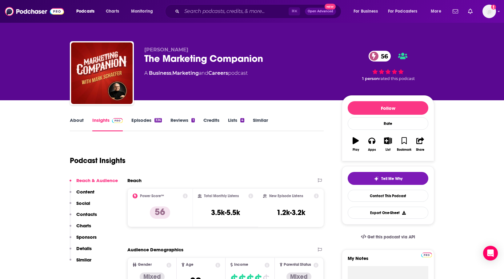
click at [251, 56] on div "The Marketing Companion 56" at bounding box center [238, 59] width 188 height 12
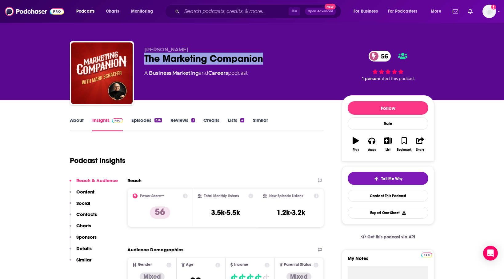
drag, startPoint x: 275, startPoint y: 56, endPoint x: 141, endPoint y: 58, distance: 133.8
click at [141, 58] on div "Mark Schaefer The Marketing Companion 56 A Business , Marketing and Careers pod…" at bounding box center [252, 74] width 364 height 66
copy h2 "The Marketing Companion"
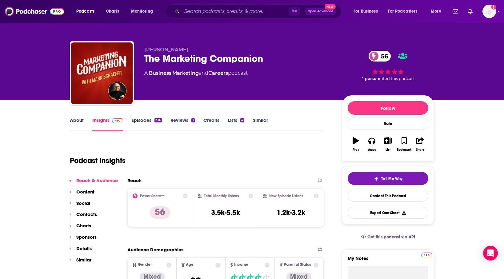
click at [191, 52] on p "[PERSON_NAME]" at bounding box center [238, 50] width 188 height 6
drag, startPoint x: 187, startPoint y: 46, endPoint x: 186, endPoint y: 50, distance: 3.4
click at [186, 50] on div "Mark Schaefer The Marketing Companion 56 A Business , Marketing and Careers pod…" at bounding box center [252, 74] width 364 height 66
copy span "[PERSON_NAME]"
click at [251, 155] on div "Podcast Insights" at bounding box center [194, 156] width 249 height 31
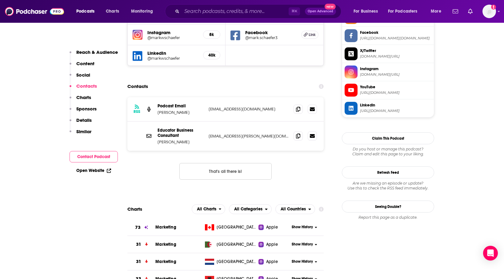
scroll to position [587, 0]
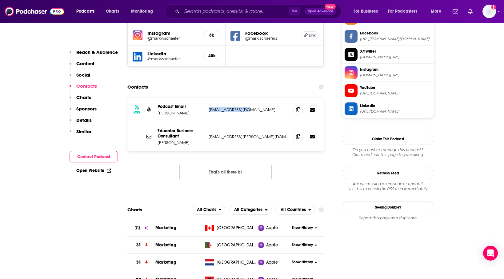
drag, startPoint x: 251, startPoint y: 81, endPoint x: 210, endPoint y: 82, distance: 41.2
click at [210, 107] on p "[EMAIL_ADDRESS][DOMAIN_NAME]" at bounding box center [249, 109] width 80 height 5
copy p "[EMAIL_ADDRESS][DOMAIN_NAME]"
click at [278, 134] on p "[EMAIL_ADDRESS][PERSON_NAME][DOMAIN_NAME]" at bounding box center [249, 136] width 80 height 5
drag, startPoint x: 280, startPoint y: 109, endPoint x: 210, endPoint y: 108, distance: 69.8
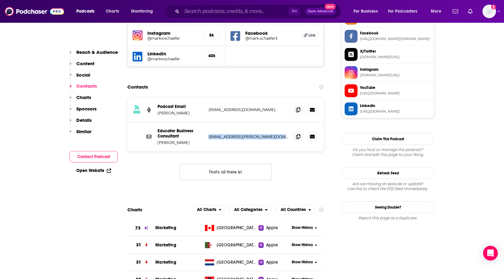
click at [210, 134] on p "[EMAIL_ADDRESS][PERSON_NAME][DOMAIN_NAME]" at bounding box center [249, 136] width 80 height 5
copy p "[EMAIL_ADDRESS][PERSON_NAME][DOMAIN_NAME]"
click at [235, 81] on div "Contacts" at bounding box center [225, 87] width 196 height 12
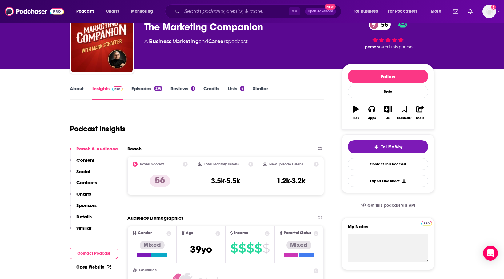
scroll to position [32, 0]
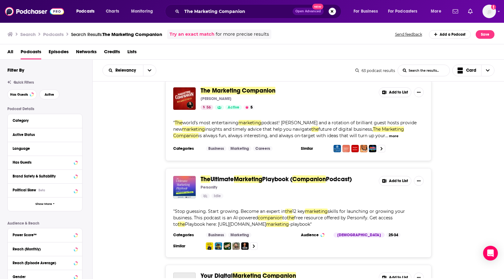
scroll to position [9, 0]
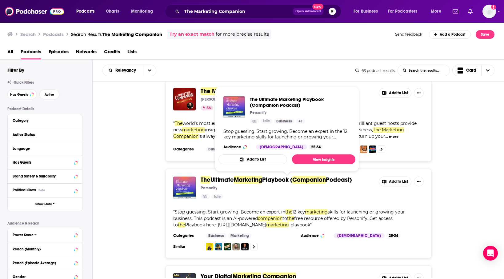
click at [245, 179] on span "Marketing" at bounding box center [248, 180] width 28 height 8
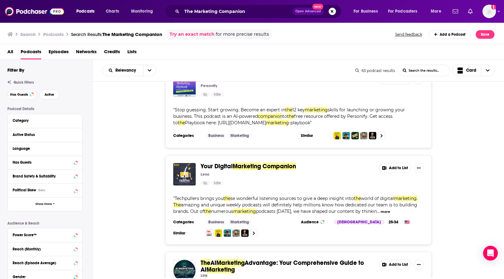
scroll to position [114, 0]
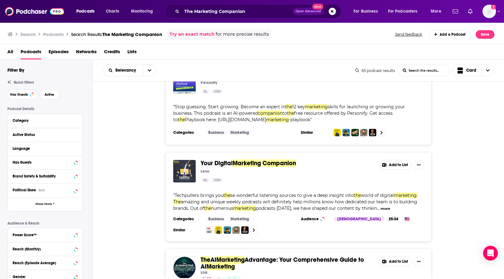
click at [233, 164] on span "Your Digital" at bounding box center [217, 163] width 32 height 8
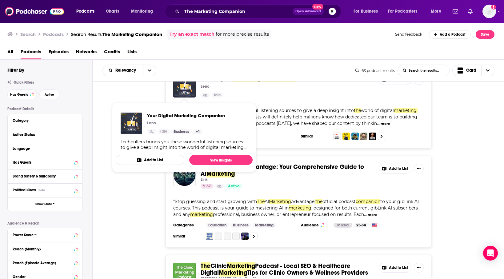
scroll to position [200, 0]
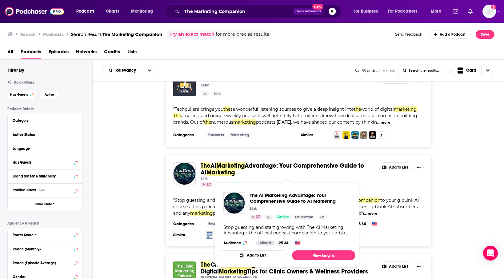
click at [278, 165] on span "Advantage: Your Comprehensive Guide to AI" at bounding box center [282, 169] width 163 height 14
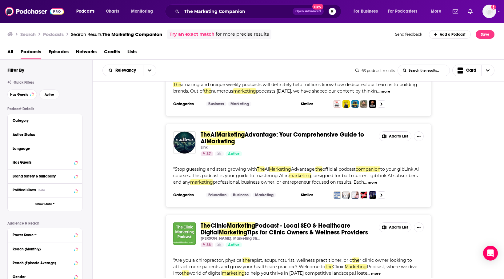
scroll to position [262, 0]
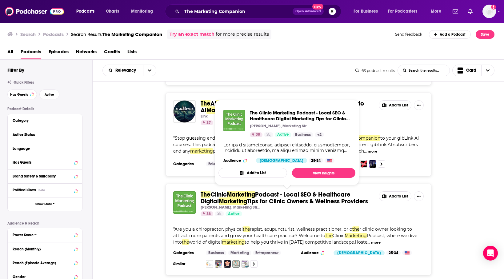
click at [226, 199] on span "Marketing" at bounding box center [233, 201] width 28 height 8
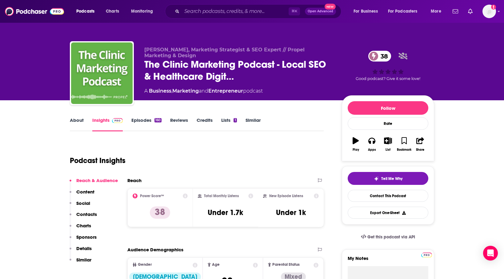
scroll to position [68, 0]
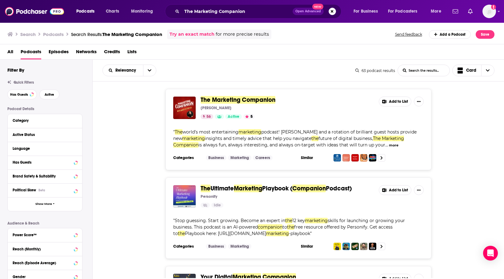
scroll to position [307, 0]
